Goal: Task Accomplishment & Management: Use online tool/utility

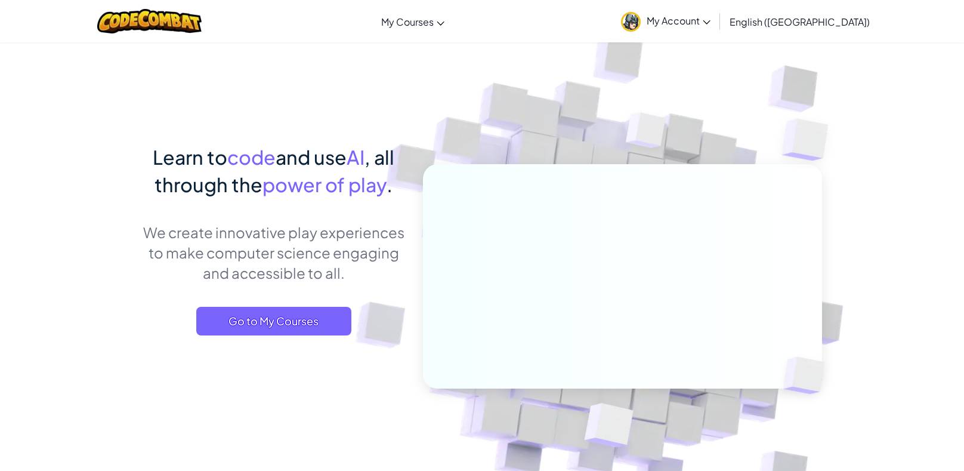
click at [317, 326] on span "Go to My Courses" at bounding box center [273, 321] width 155 height 29
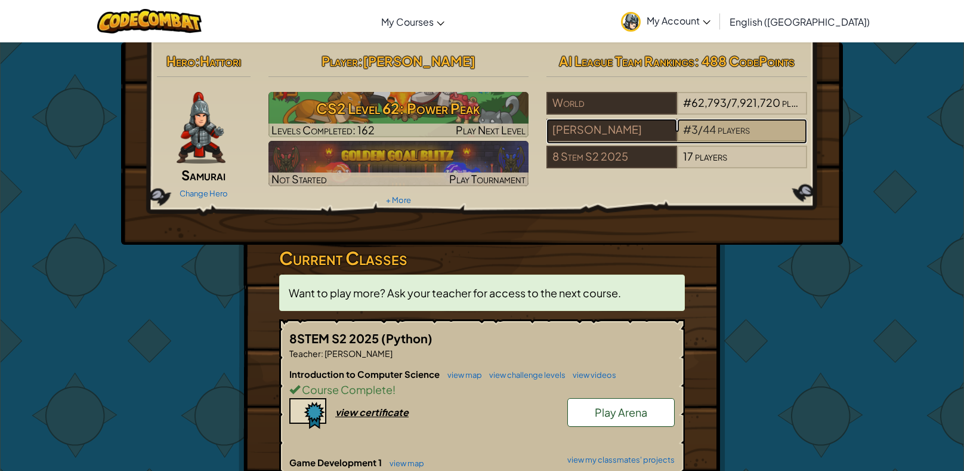
click at [721, 125] on span "players" at bounding box center [734, 129] width 32 height 14
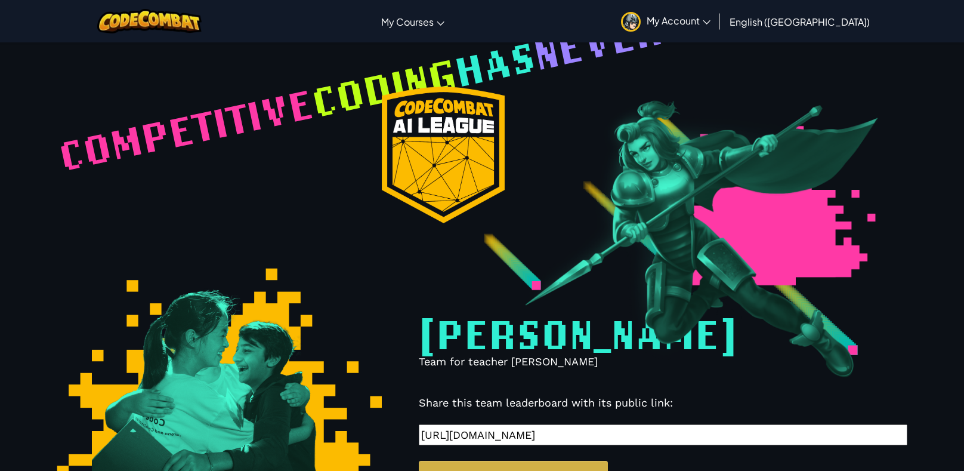
select select "646b0027268dcf003bff63b5"
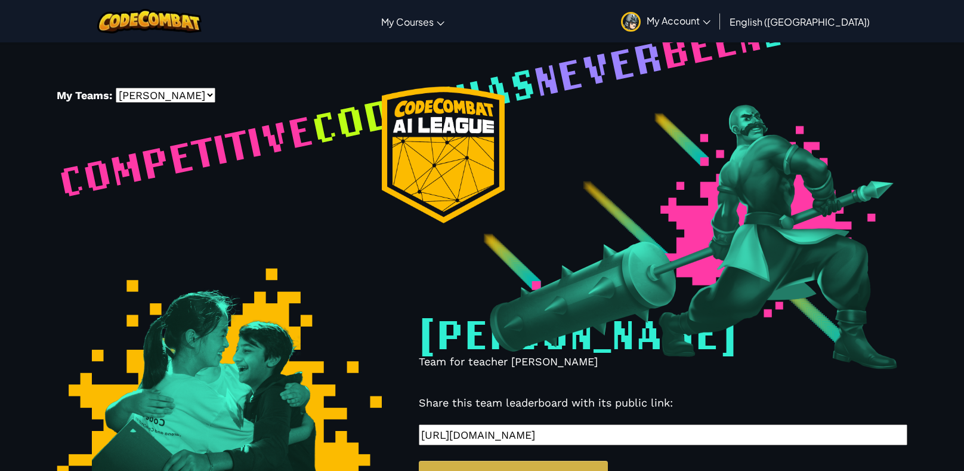
click at [141, 91] on select "-- 8STEM S2 2025 [PERSON_NAME]" at bounding box center [166, 95] width 100 height 15
select select "68831cf21eb21a1c850e0ac8"
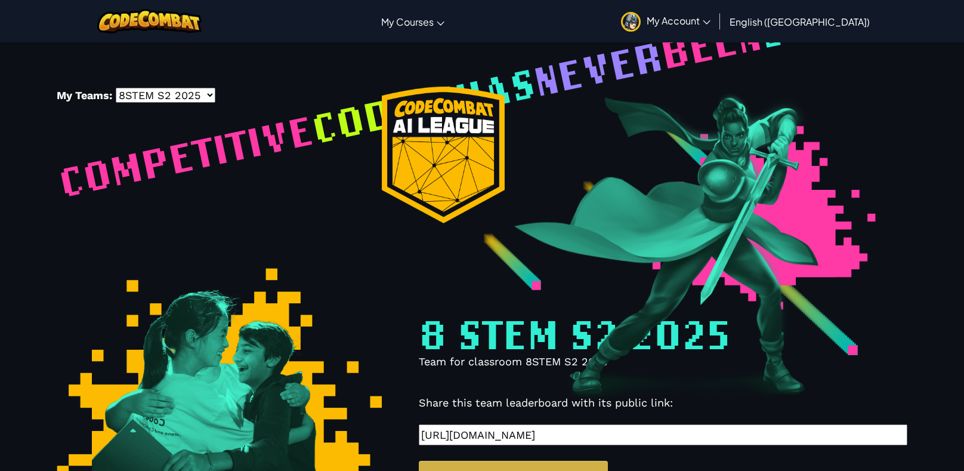
click at [168, 101] on select "-- 8STEM S2 2025 [PERSON_NAME]" at bounding box center [166, 95] width 100 height 15
select select "646b0027268dcf003bff63b5"
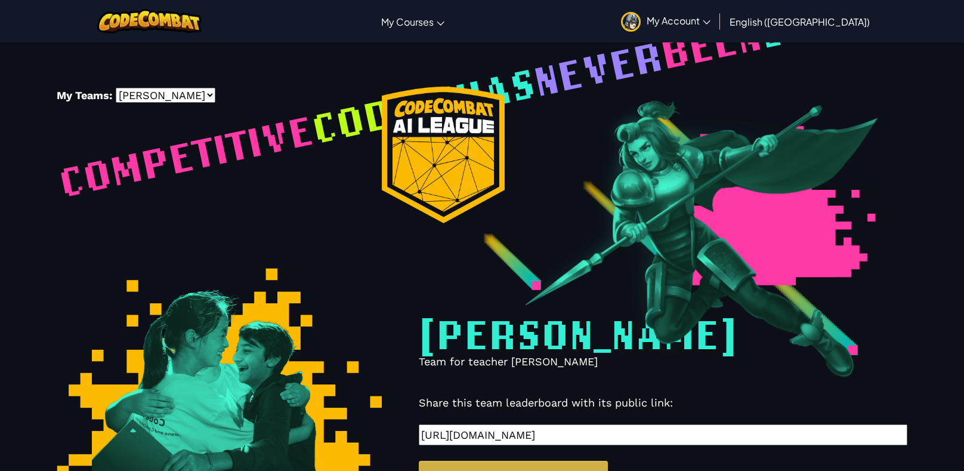
click at [199, 98] on select "-- 8STEM S2 2025 [PERSON_NAME]" at bounding box center [166, 95] width 100 height 15
select select "68831cf21eb21a1c850e0ac8"
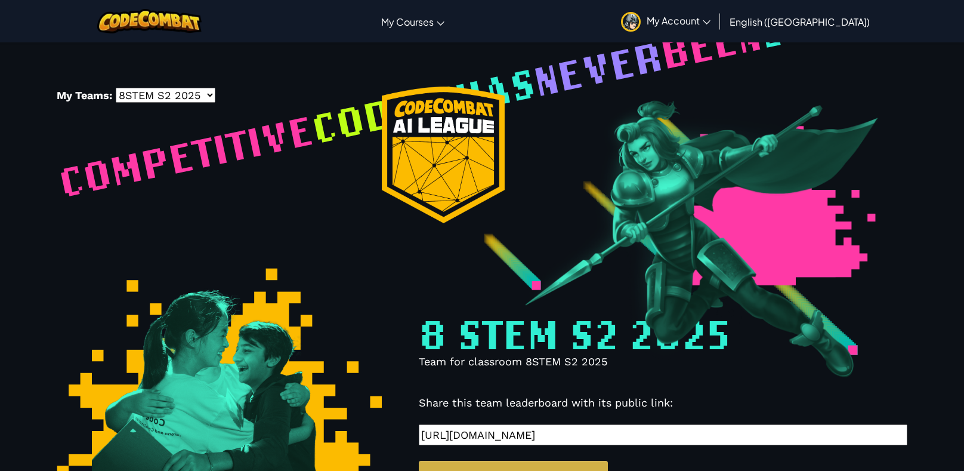
click at [172, 103] on div "My Teams: -- 8STEM S2 2025 [PERSON_NAME]" at bounding box center [192, 97] width 271 height 20
click at [165, 103] on div "My Teams: -- 8STEM S2 2025 [PERSON_NAME]" at bounding box center [192, 97] width 271 height 20
click at [158, 94] on select "-- 8STEM S2 2025 [PERSON_NAME]" at bounding box center [166, 95] width 100 height 15
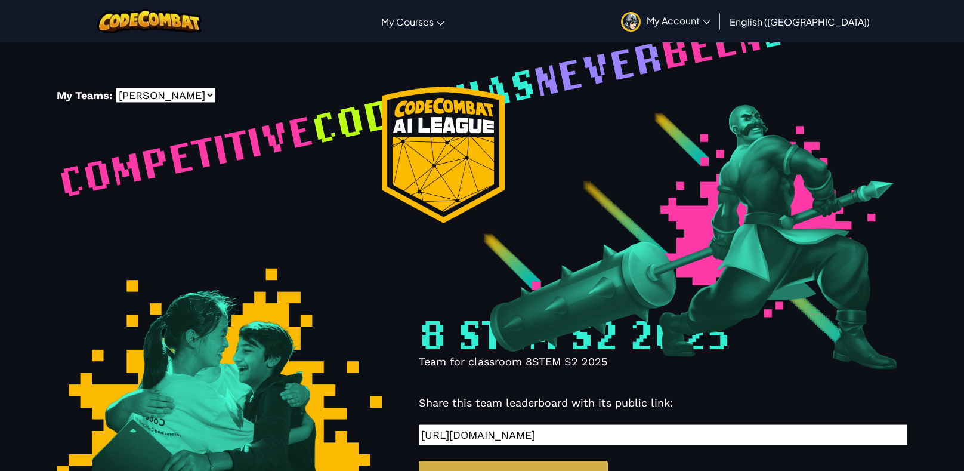
select select "646b0027268dcf003bff63b5"
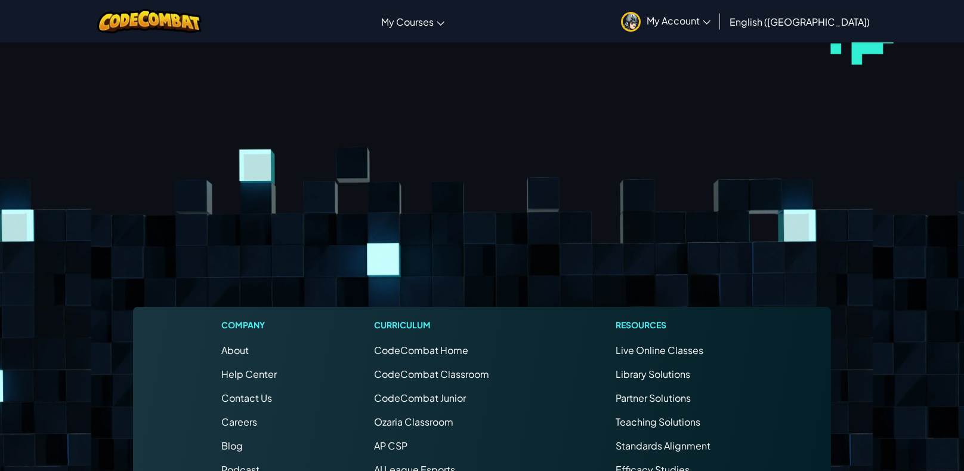
scroll to position [7317, 0]
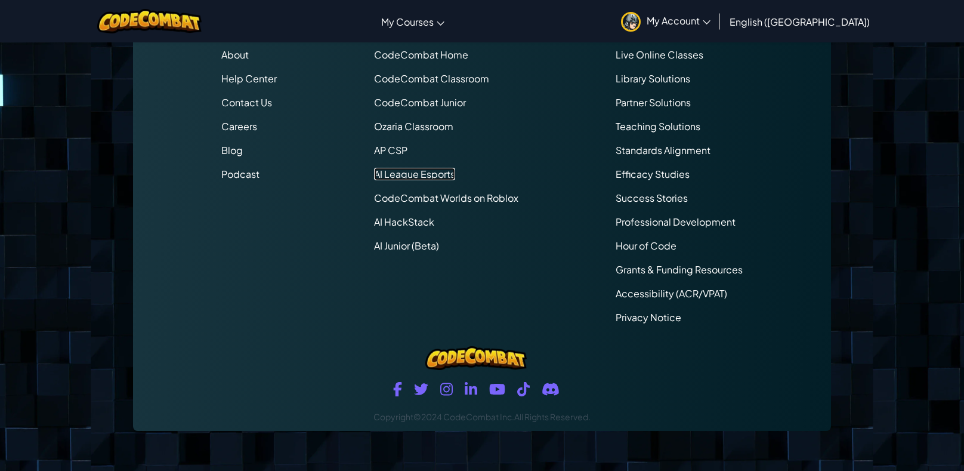
click at [405, 169] on link "AI League Esports" at bounding box center [414, 174] width 81 height 13
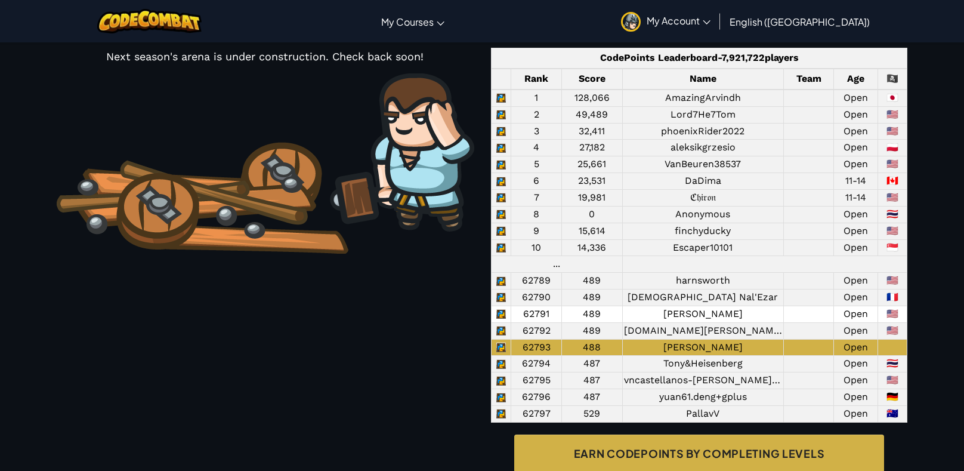
scroll to position [1042, 0]
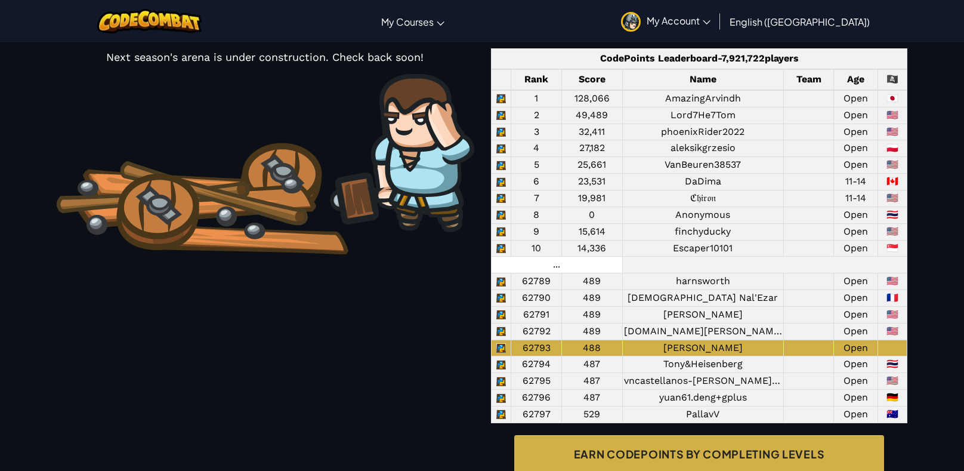
click at [597, 273] on td "..." at bounding box center [557, 265] width 131 height 17
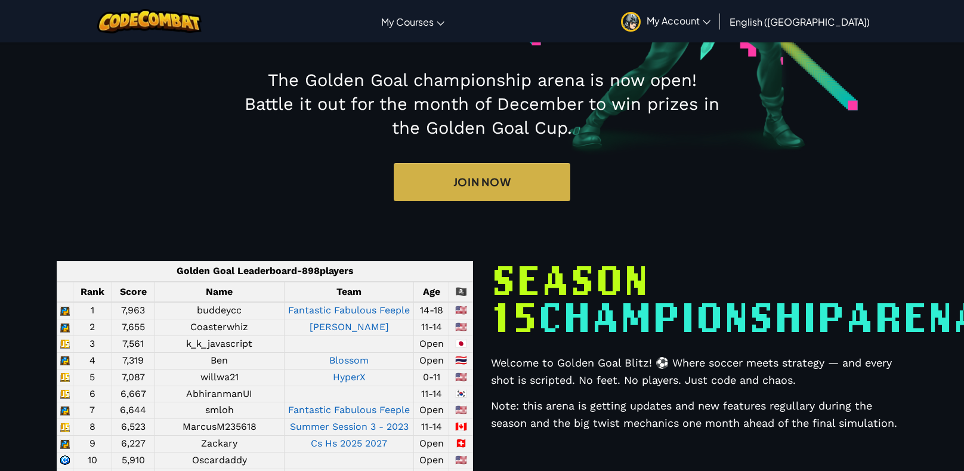
scroll to position [0, 0]
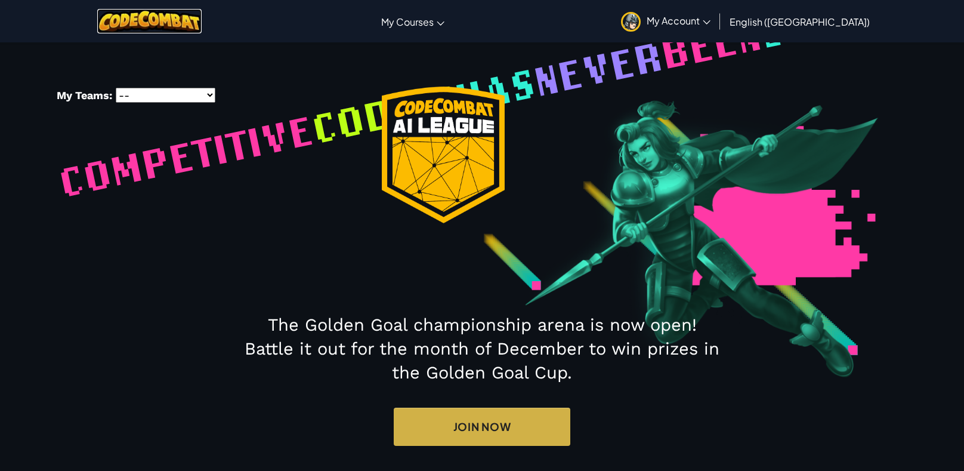
click at [162, 16] on img at bounding box center [149, 21] width 104 height 24
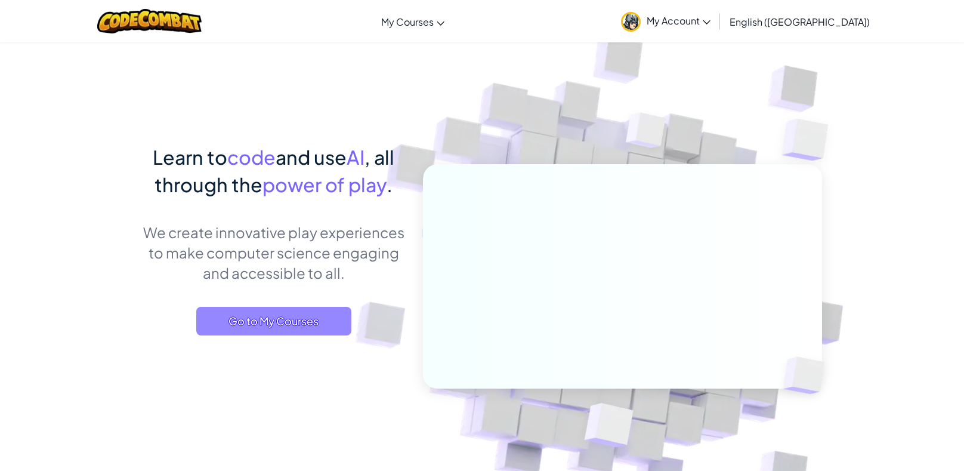
click at [298, 329] on span "Go to My Courses" at bounding box center [273, 321] width 155 height 29
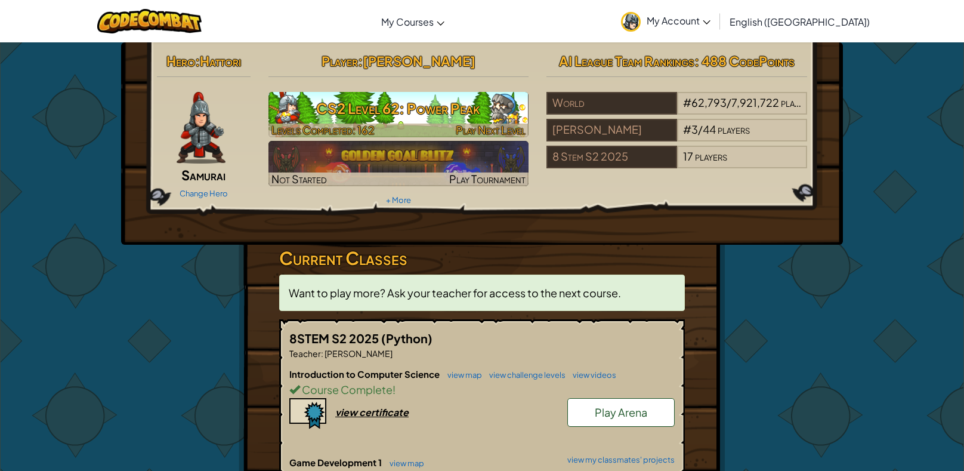
click at [388, 118] on h3 "CS2 Level 62: Power Peak" at bounding box center [398, 108] width 261 height 27
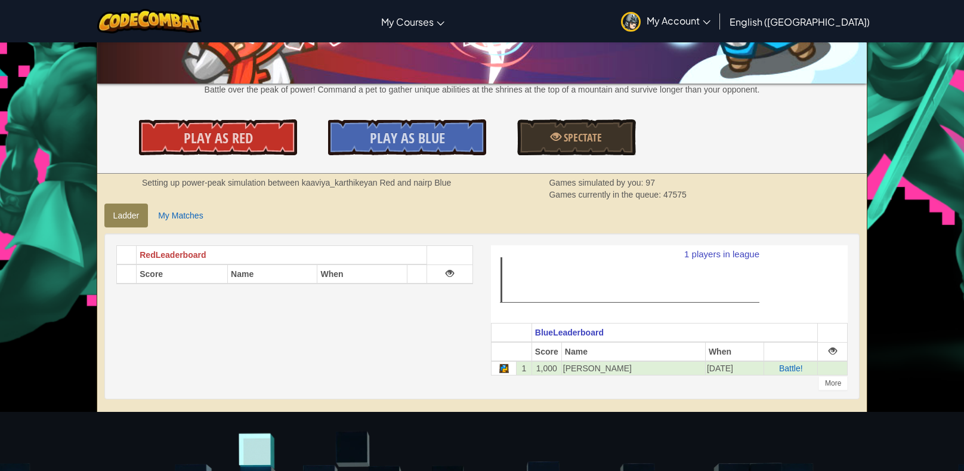
scroll to position [159, 0]
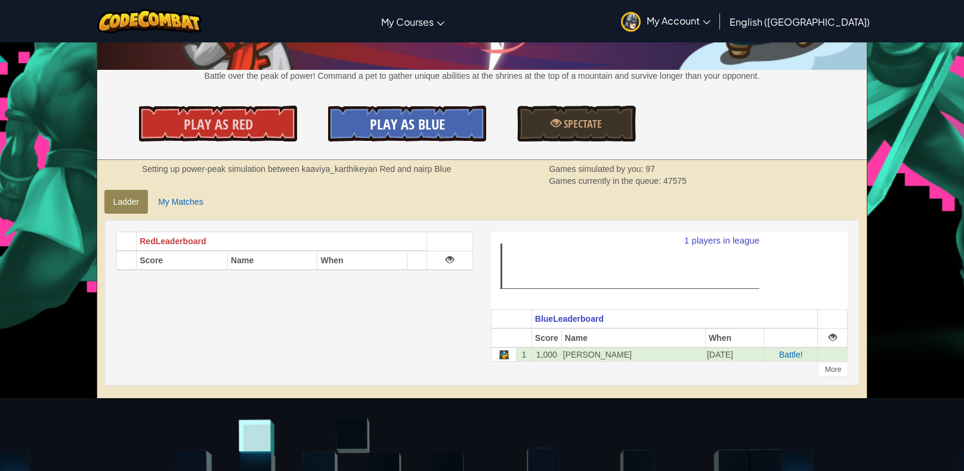
click at [350, 119] on link "Play As Blue" at bounding box center [407, 124] width 158 height 36
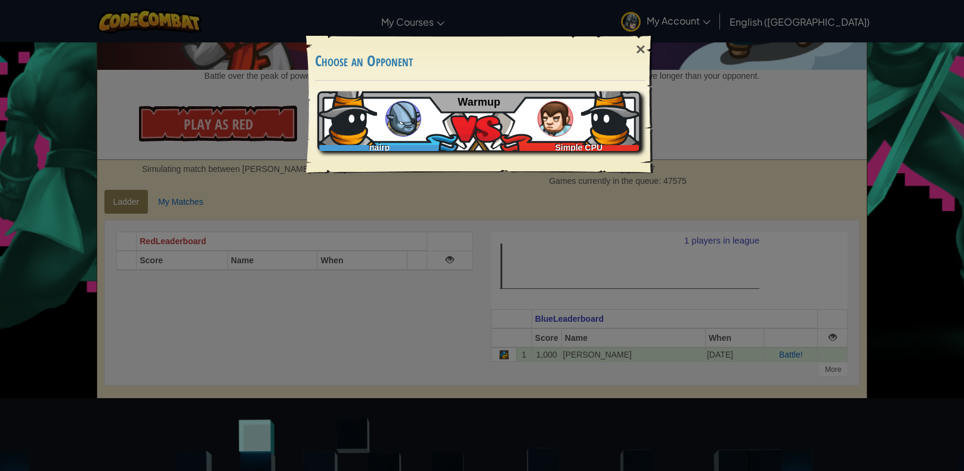
click at [378, 124] on div "nairp Simple CPU Warmup" at bounding box center [478, 121] width 323 height 60
